Goal: Task Accomplishment & Management: Use online tool/utility

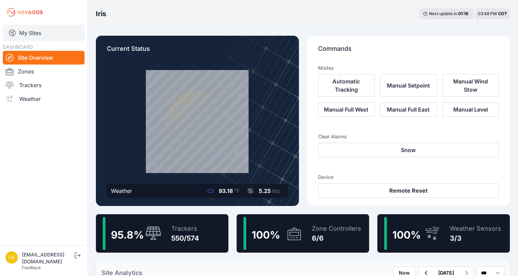
click at [33, 37] on link "My Sites" at bounding box center [44, 33] width 82 height 16
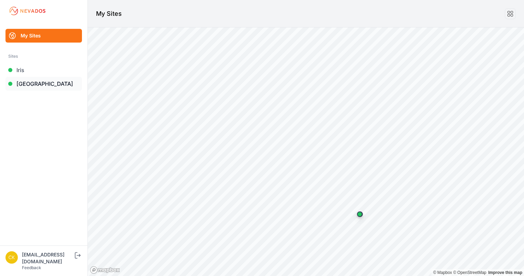
click at [34, 87] on link "[GEOGRAPHIC_DATA]" at bounding box center [43, 84] width 76 height 14
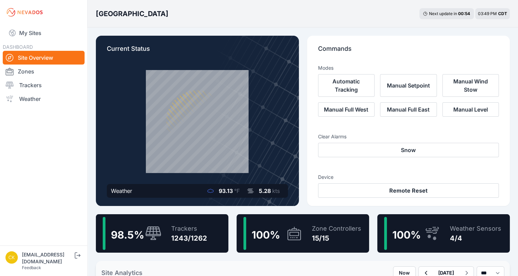
click at [34, 87] on link "Trackers" at bounding box center [44, 85] width 82 height 14
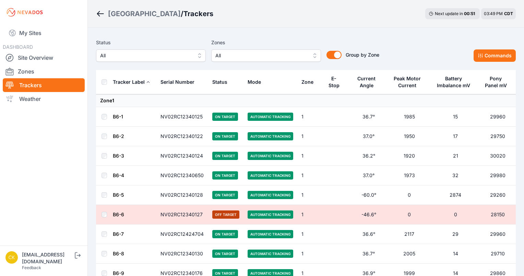
click at [259, 56] on span "All" at bounding box center [261, 55] width 92 height 8
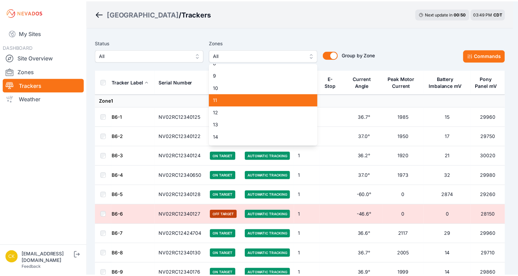
scroll to position [106, 0]
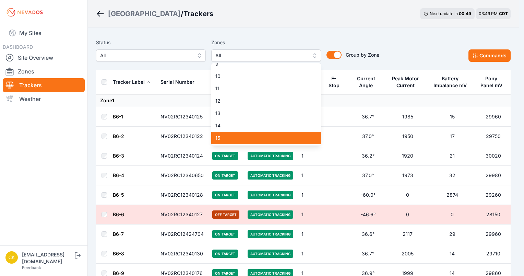
click at [247, 136] on span "15" at bounding box center [261, 137] width 93 height 7
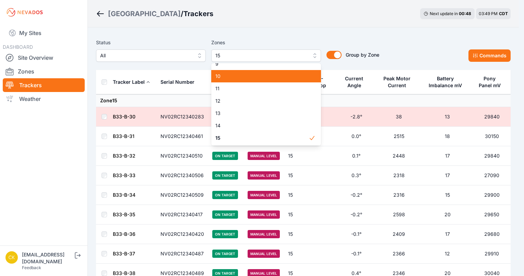
click at [241, 78] on span "10" at bounding box center [261, 76] width 93 height 7
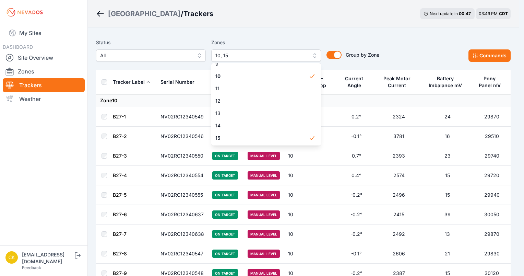
click at [248, 36] on div "Status All Zones 10, 15 1 2 3 4 5 6 7 8 9 10 11 12 13 14 15 Group by Zone Group…" at bounding box center [303, 53] width 414 height 34
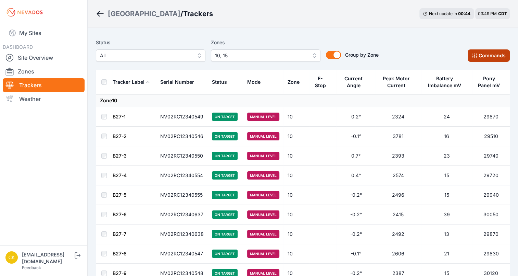
click at [491, 56] on button "Commands" at bounding box center [489, 55] width 42 height 12
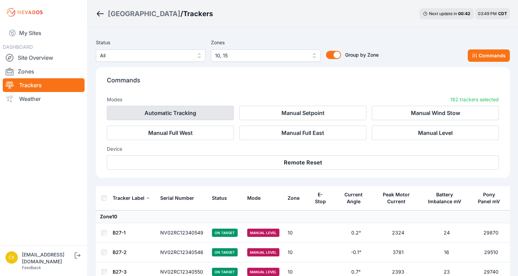
click at [199, 115] on button "Automatic Tracking" at bounding box center [170, 113] width 127 height 14
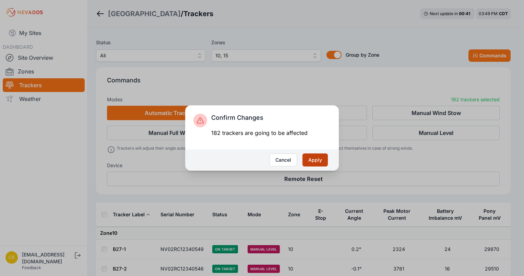
click at [323, 162] on button "Apply" at bounding box center [314, 159] width 25 height 13
